Goal: Transaction & Acquisition: Subscribe to service/newsletter

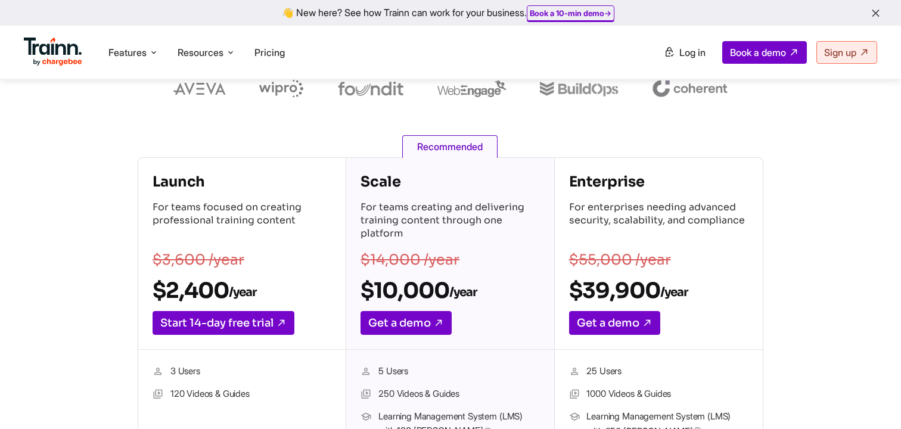
click at [92, 201] on div "Launch For teams focused on creating professional training content $3,600 /year…" at bounding box center [450, 386] width 758 height 459
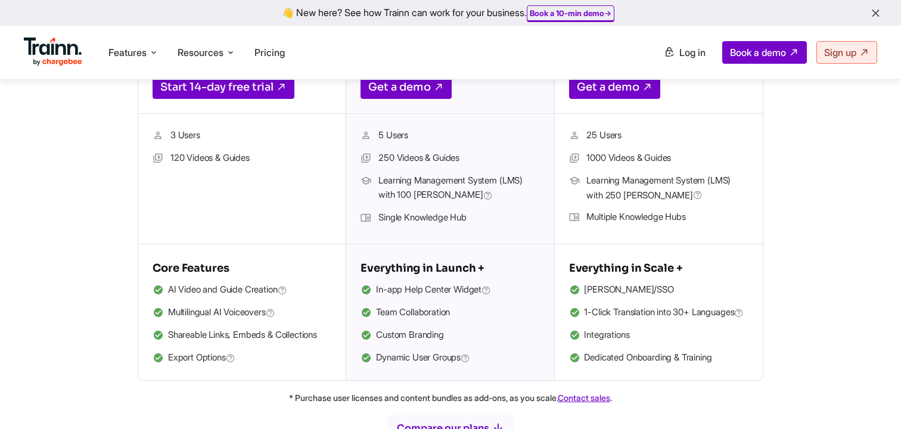
scroll to position [482, 0]
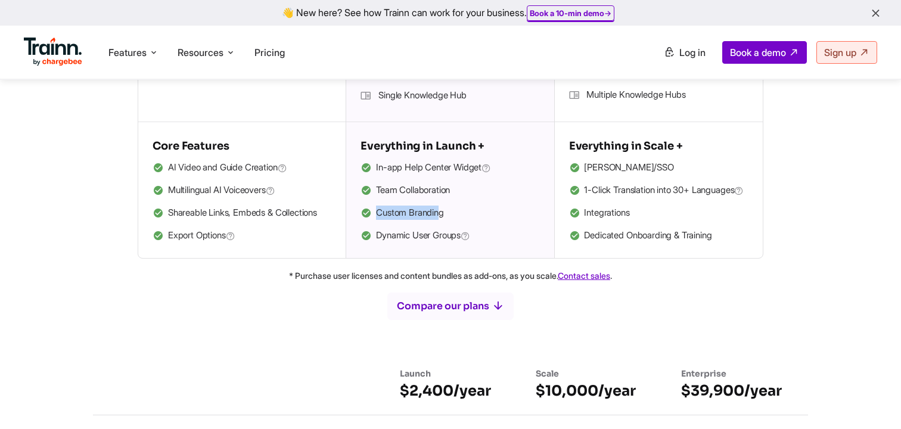
drag, startPoint x: 376, startPoint y: 211, endPoint x: 443, endPoint y: 211, distance: 66.1
click at [443, 211] on li "Custom Branding" at bounding box center [449, 213] width 179 height 15
click at [451, 211] on li "Custom Branding" at bounding box center [449, 213] width 179 height 15
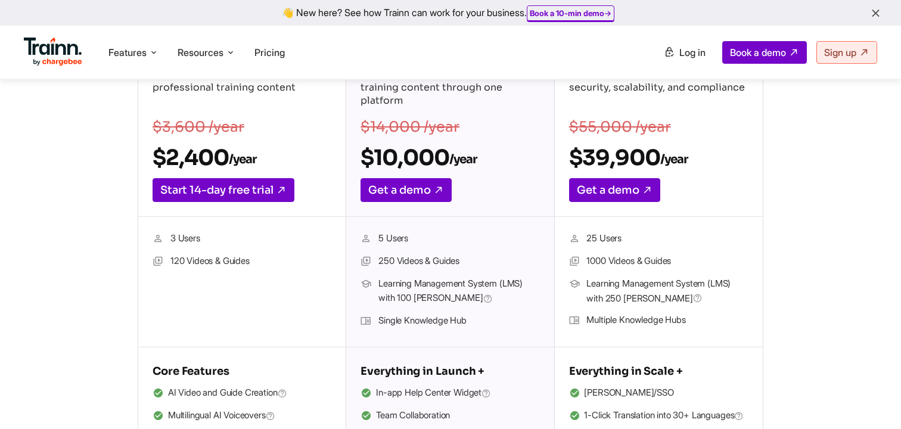
scroll to position [251, 0]
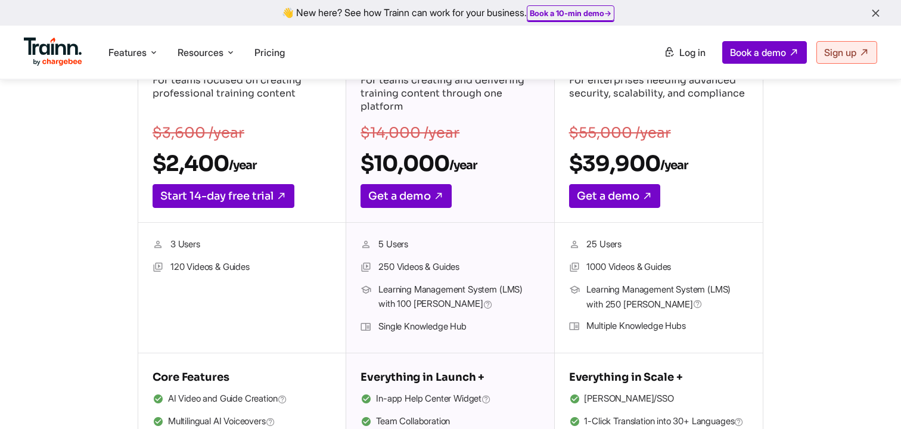
drag, startPoint x: 267, startPoint y: 267, endPoint x: 178, endPoint y: 269, distance: 90.0
click at [178, 269] on li "120 Videos & Guides" at bounding box center [241, 267] width 179 height 15
click at [253, 267] on li "120 Videos & Guides" at bounding box center [241, 267] width 179 height 15
drag, startPoint x: 263, startPoint y: 267, endPoint x: 204, endPoint y: 264, distance: 59.0
click at [204, 264] on li "120 Videos & Guides" at bounding box center [241, 267] width 179 height 15
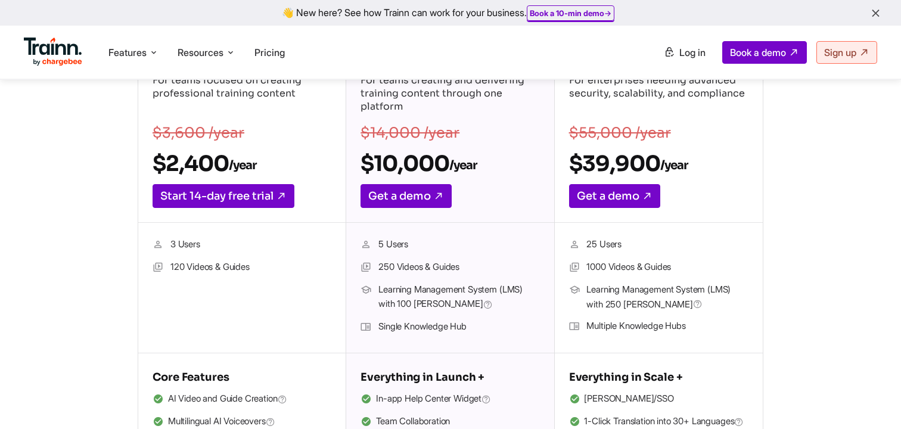
click at [230, 265] on li "120 Videos & Guides" at bounding box center [241, 267] width 179 height 15
drag, startPoint x: 214, startPoint y: 241, endPoint x: 169, endPoint y: 241, distance: 45.9
click at [169, 241] on li "3 Users" at bounding box center [241, 244] width 179 height 15
click at [229, 244] on li "3 Users" at bounding box center [241, 244] width 179 height 15
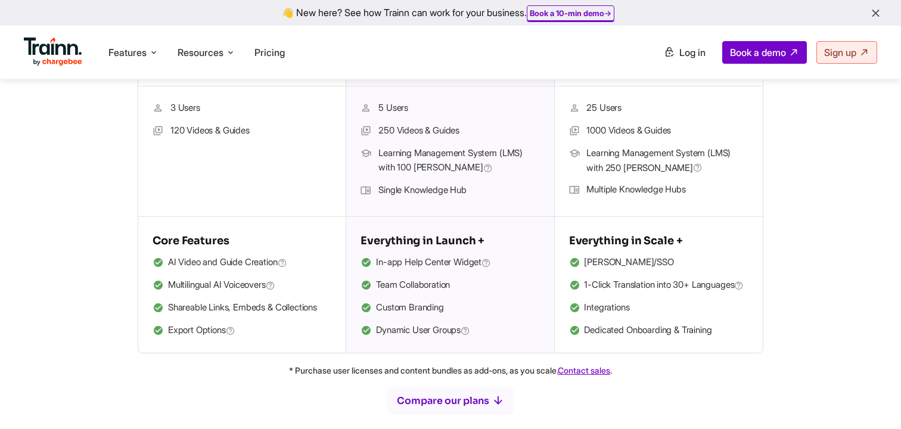
scroll to position [389, 0]
